Goal: Navigation & Orientation: Understand site structure

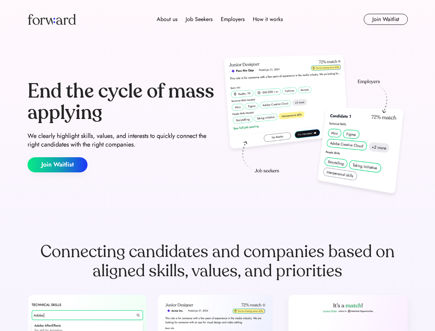
click at [218, 165] on div "End the cycle of mass applying We clearly highlight skills, values, and interes…" at bounding box center [218, 126] width 381 height 148
click at [218, 19] on div "About us Job Seekers Employers How it works" at bounding box center [220, 19] width 272 height 8
click at [52, 19] on img at bounding box center [52, 19] width 48 height 11
click at [220, 19] on div "About us Job Seekers Employers How it works" at bounding box center [220, 19] width 272 height 8
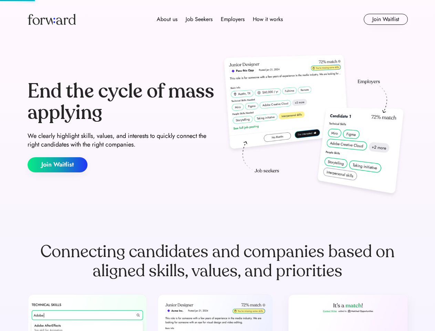
click at [167, 19] on div "About us" at bounding box center [167, 19] width 21 height 8
click at [199, 19] on div "Job Seekers" at bounding box center [199, 19] width 27 height 8
click at [233, 19] on div "Employers" at bounding box center [233, 19] width 24 height 8
click at [268, 19] on div "How it works" at bounding box center [268, 19] width 30 height 8
click at [386, 19] on button "Join Waitlist" at bounding box center [386, 19] width 44 height 11
